Goal: Check status: Check status

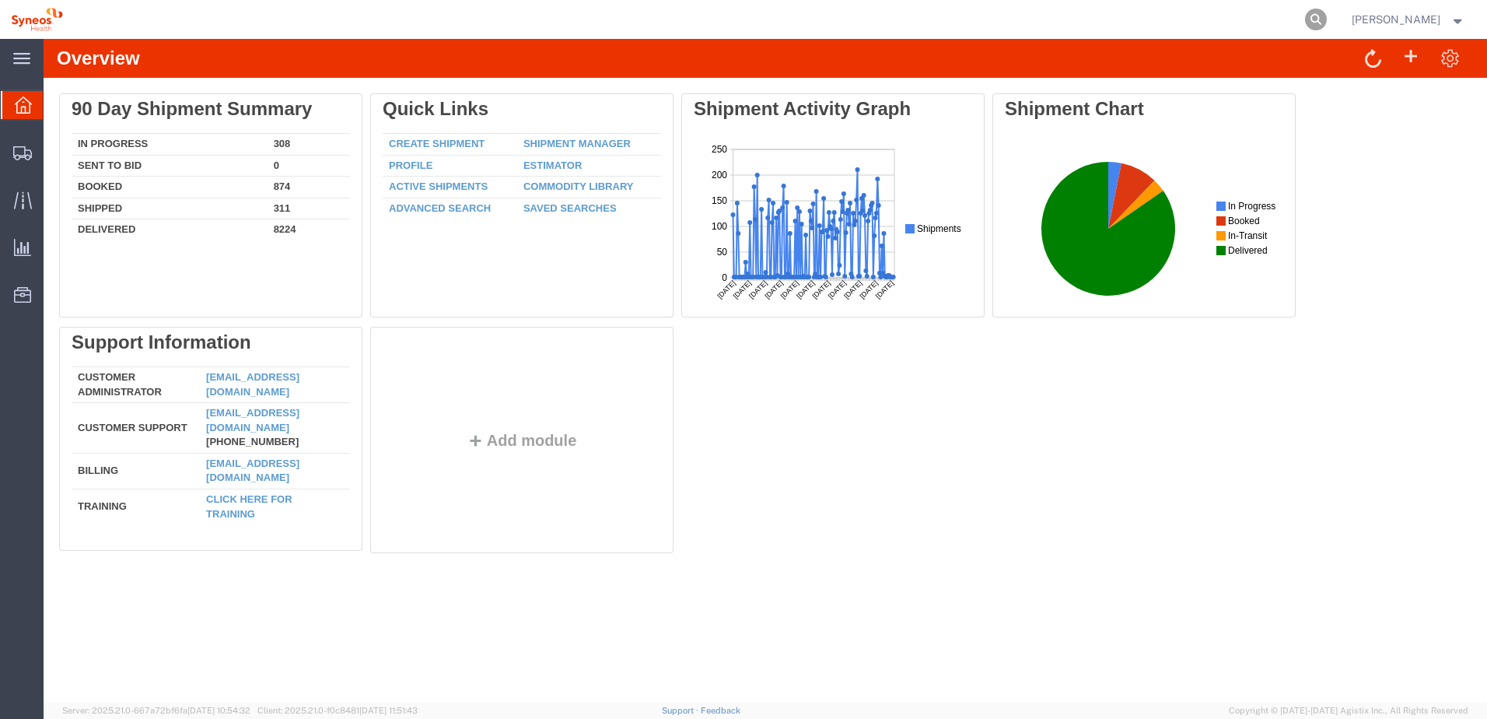
click at [1327, 15] on icon at bounding box center [1316, 20] width 22 height 22
click at [1144, 21] on input "search" at bounding box center [1068, 19] width 473 height 37
paste input "57110842"
type input "57110842"
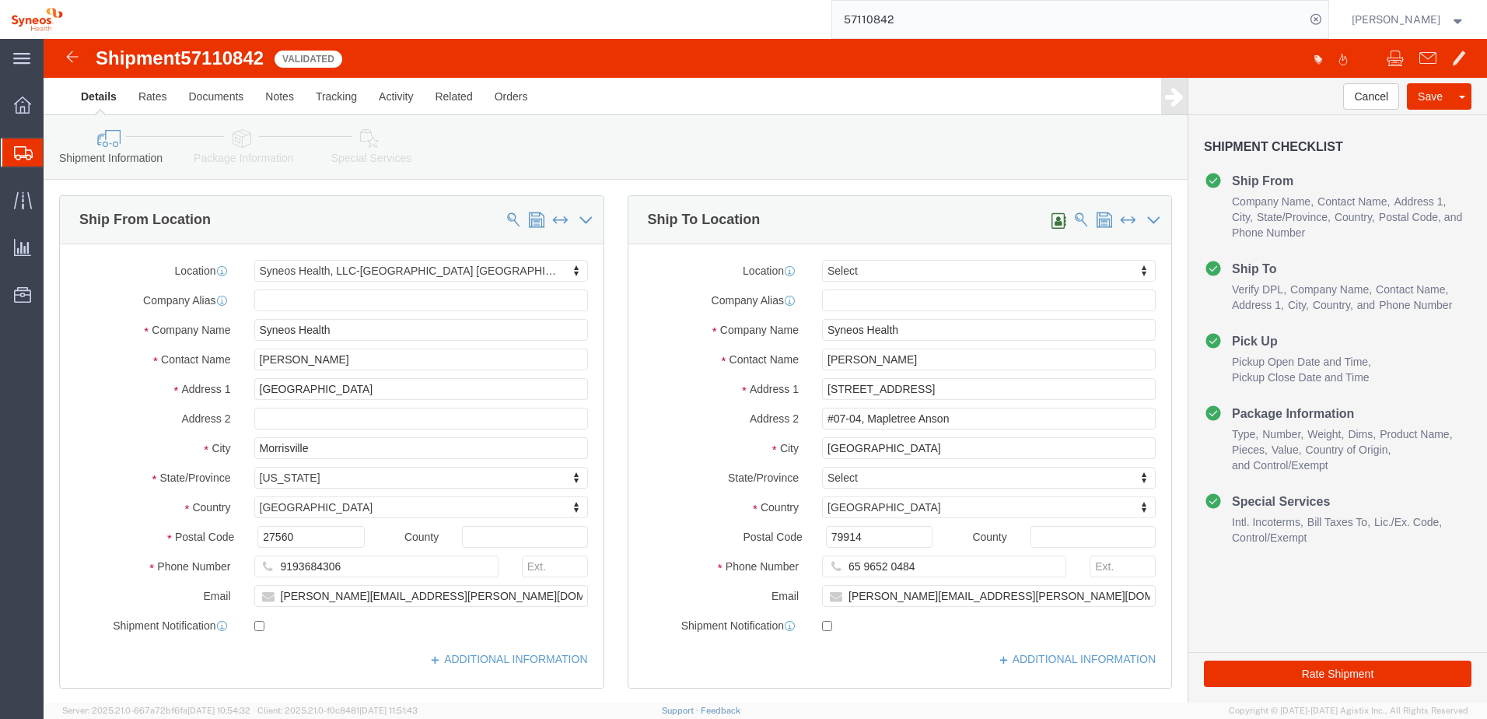
select select "59451"
select select
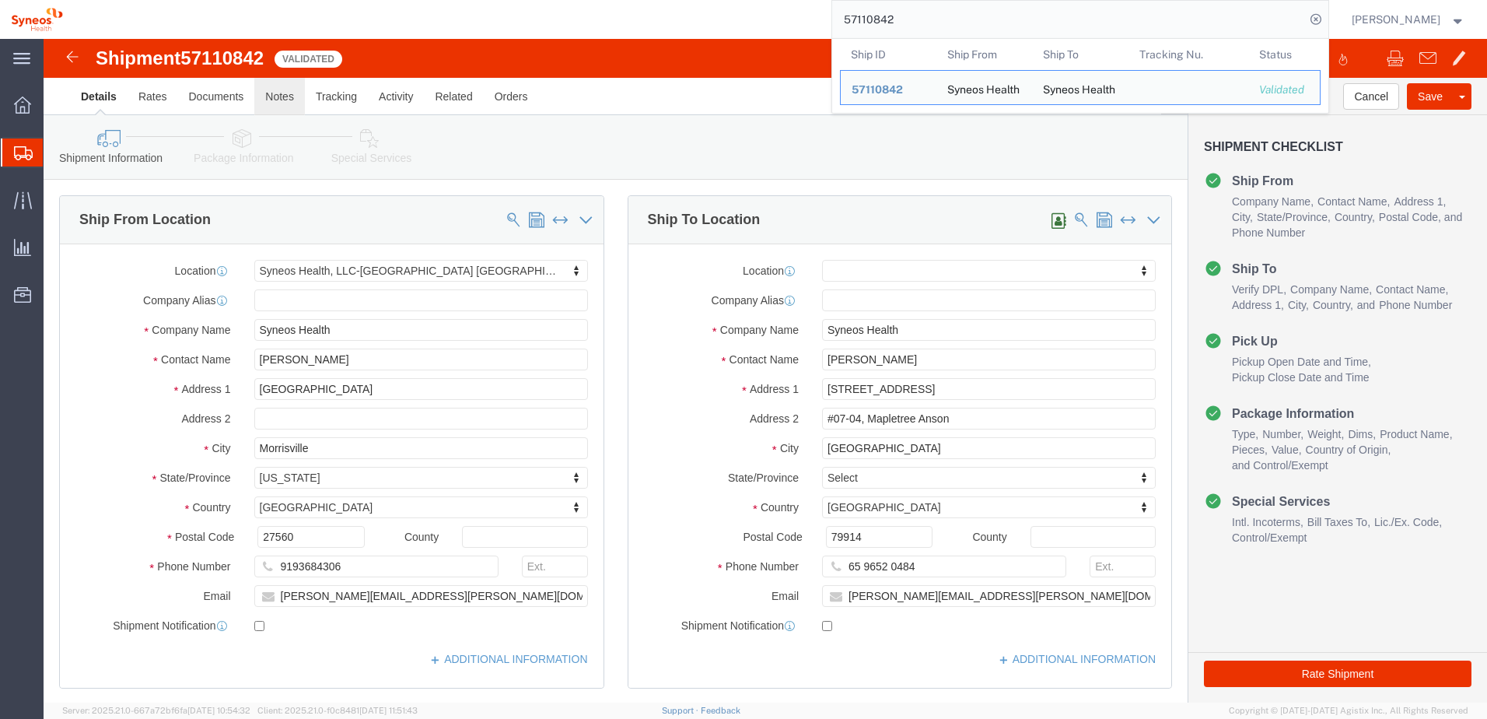
click link "Notes"
